Goal: Task Accomplishment & Management: Manage account settings

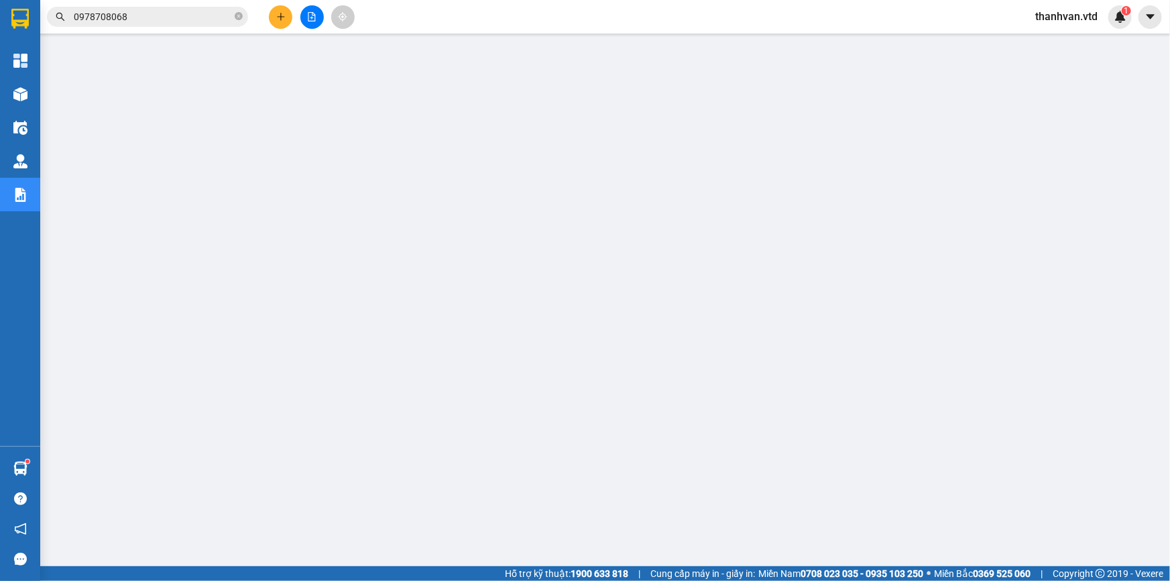
click at [1084, 14] on span "thanhvan.vtd" at bounding box center [1066, 16] width 84 height 17
click at [1082, 36] on span "Đăng xuất" at bounding box center [1073, 41] width 56 height 15
